Goal: Check status: Check status

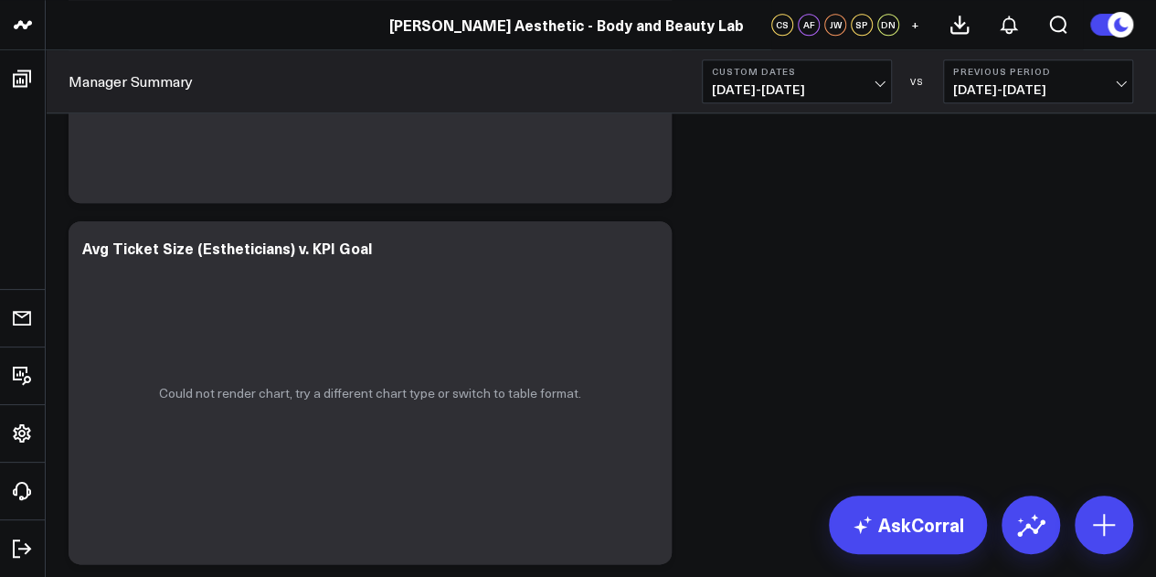
scroll to position [7811, 0]
